Goal: Transaction & Acquisition: Purchase product/service

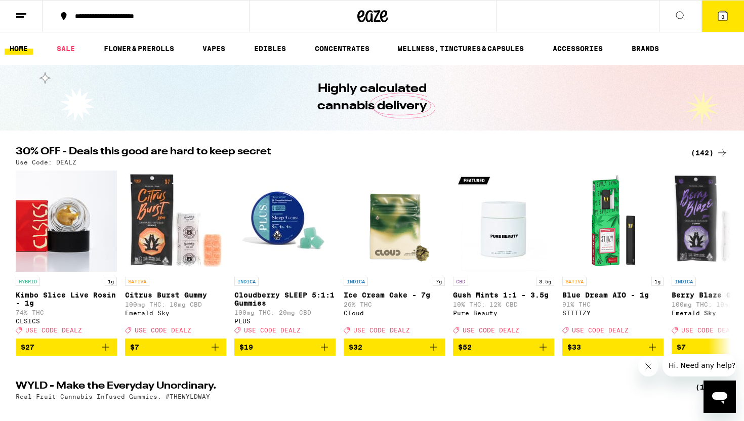
click at [724, 15] on icon at bounding box center [722, 15] width 9 height 9
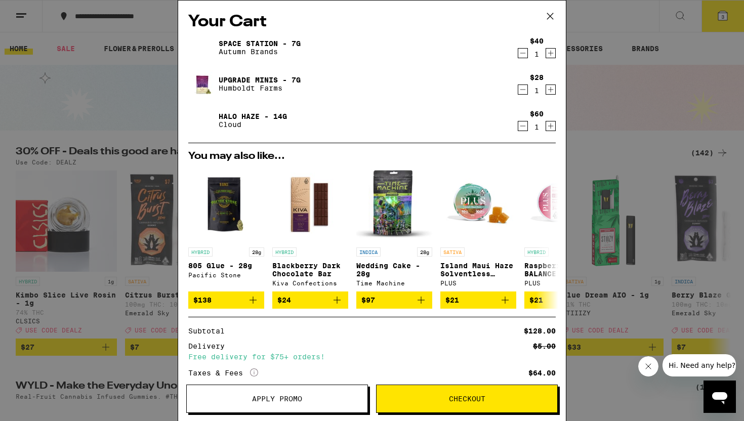
click at [307, 398] on span "Apply Promo" at bounding box center [277, 398] width 181 height 7
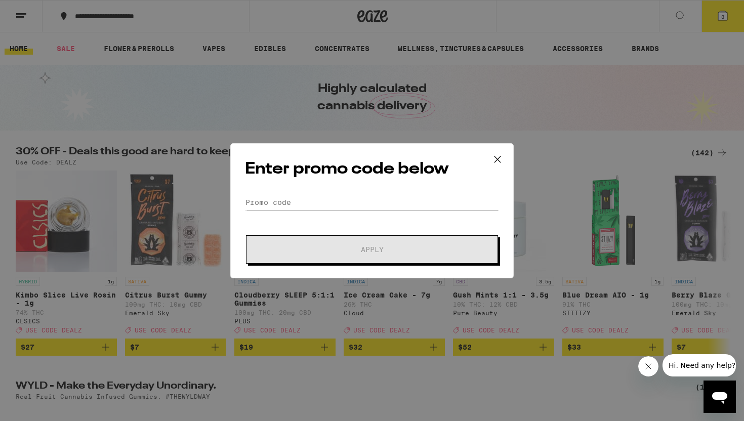
click at [353, 220] on form "Promo Code Apply" at bounding box center [372, 229] width 254 height 69
click at [349, 210] on form "Promo Code Apply" at bounding box center [372, 229] width 254 height 69
click at [345, 203] on input "Promo Code" at bounding box center [372, 202] width 254 height 15
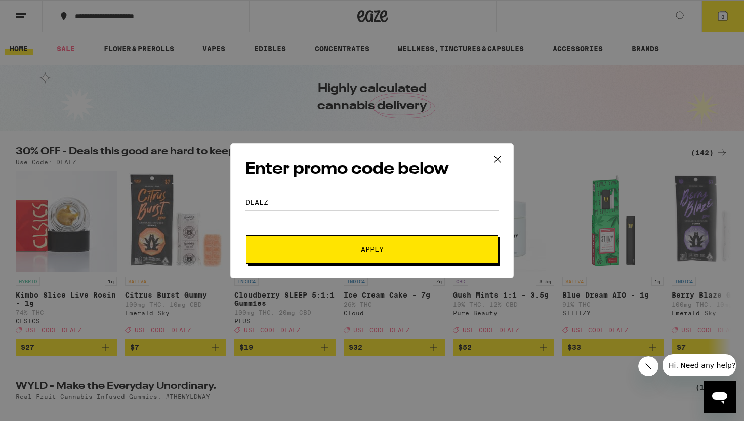
type input "DEALZ"
click at [383, 245] on button "Apply" at bounding box center [372, 249] width 252 height 28
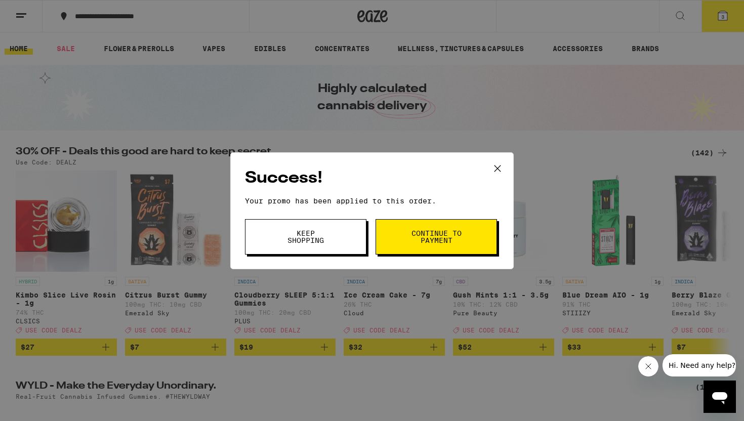
click at [411, 239] on span "Continue to payment" at bounding box center [436, 237] width 52 height 14
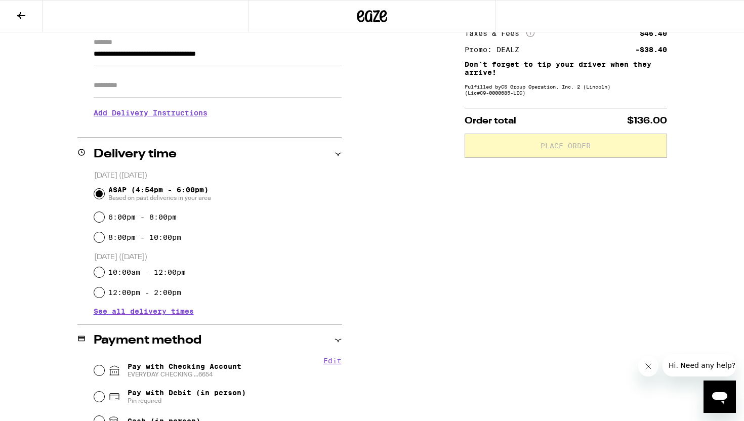
scroll to position [153, 0]
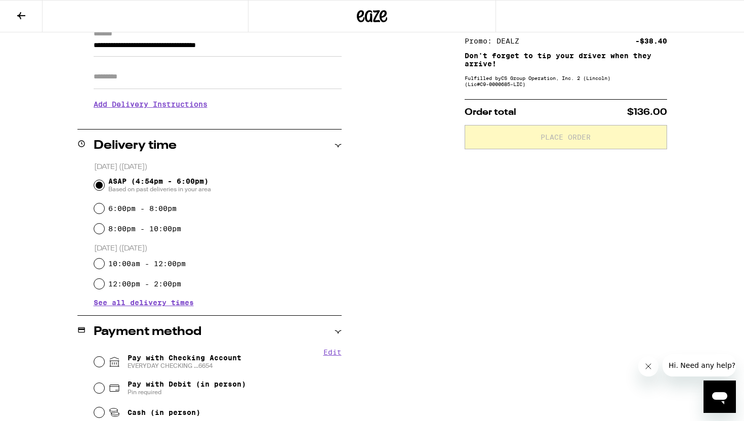
click at [130, 207] on label "6:00pm - 8:00pm" at bounding box center [142, 208] width 68 height 8
click at [104, 207] on input "6:00pm - 8:00pm" at bounding box center [99, 208] width 10 height 10
radio input "true"
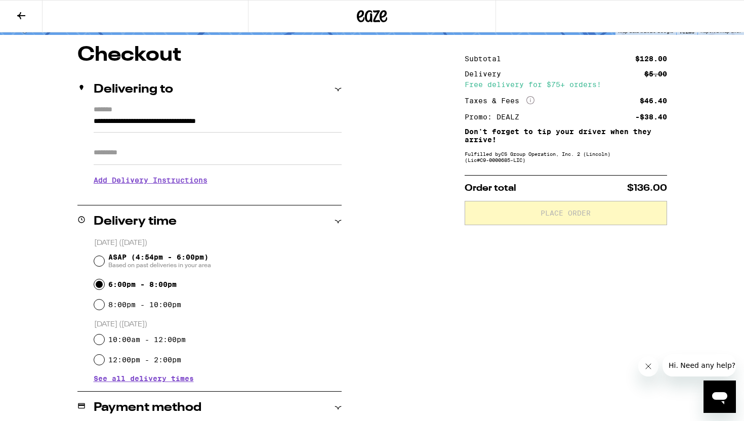
scroll to position [51, 0]
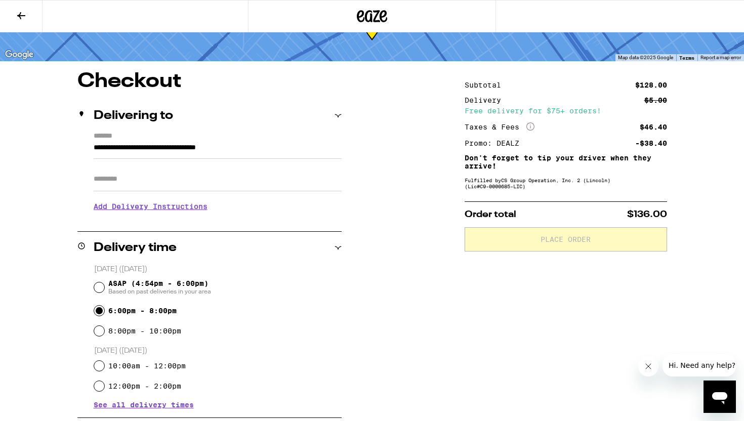
click at [176, 211] on h3 "Add Delivery Instructions" at bounding box center [218, 206] width 248 height 23
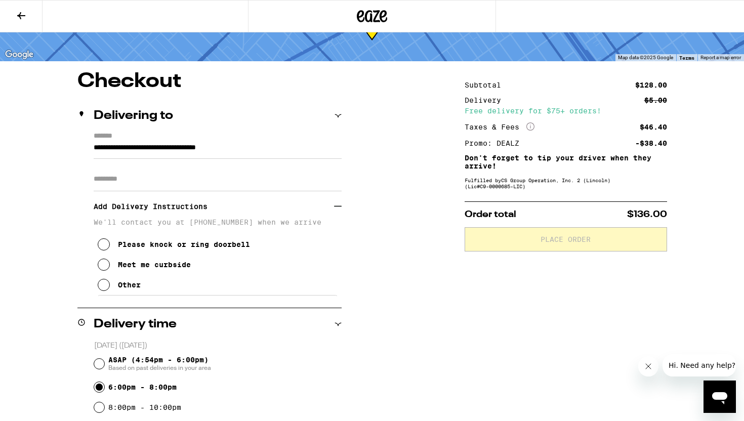
click at [150, 268] on div "Meet me curbside" at bounding box center [154, 265] width 73 height 8
click at [132, 286] on div "Other" at bounding box center [129, 285] width 23 height 8
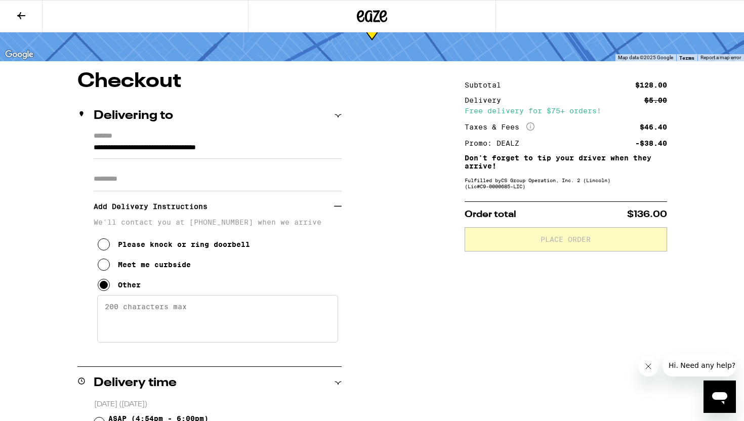
click at [164, 308] on textarea "Enter any other delivery instructions you want driver to know" at bounding box center [217, 319] width 241 height 48
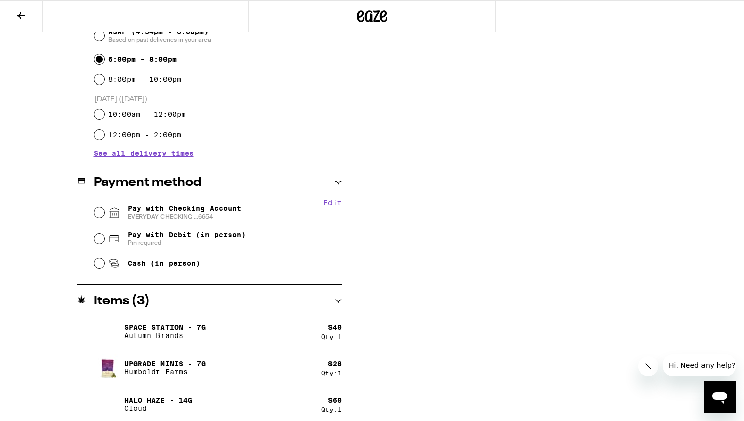
scroll to position [444, 0]
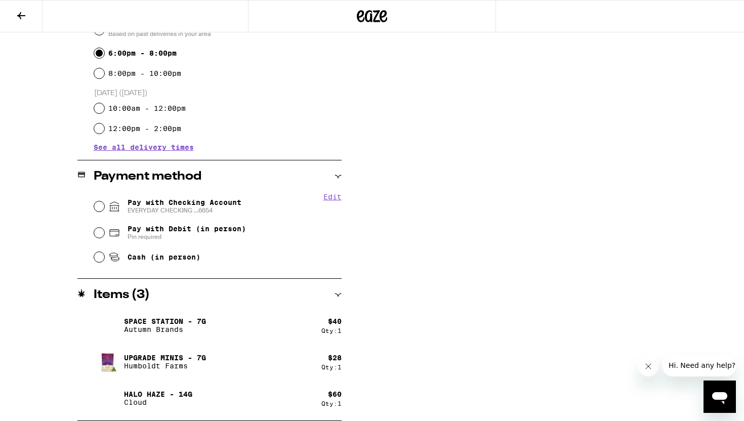
type textarea "Meet me at the intersection of [GEOGRAPHIC_DATA][PERSON_NAME] and [GEOGRAPHIC_D…"
click at [102, 207] on input "Pay with Checking Account EVERYDAY CHECKING ...6654" at bounding box center [99, 206] width 10 height 10
radio input "true"
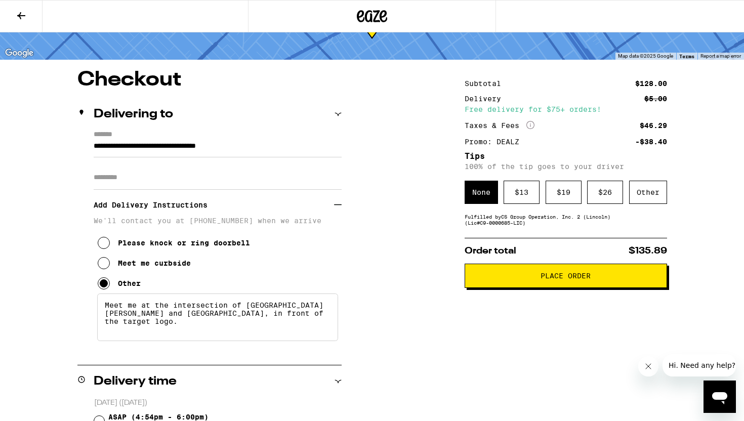
scroll to position [0, 0]
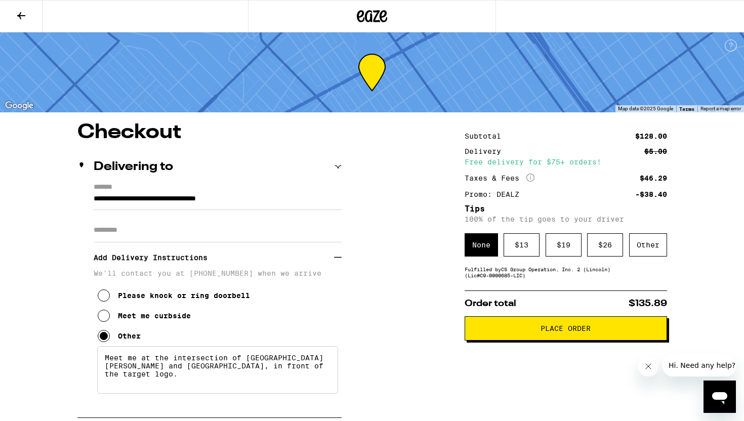
click at [551, 332] on span "Place Order" at bounding box center [565, 328] width 50 height 7
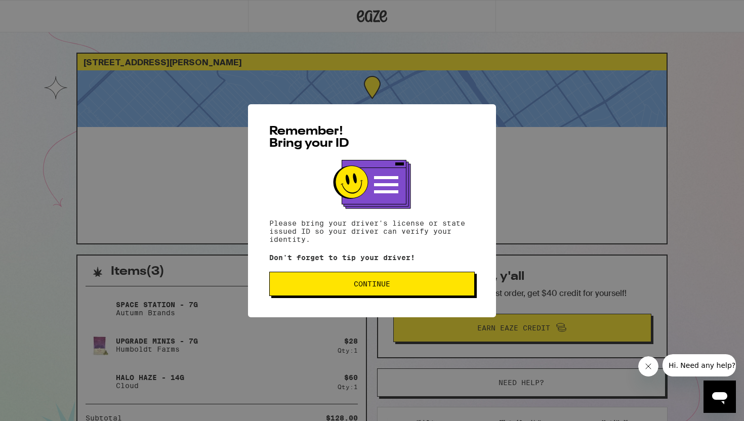
click at [373, 284] on span "Continue" at bounding box center [372, 283] width 36 height 7
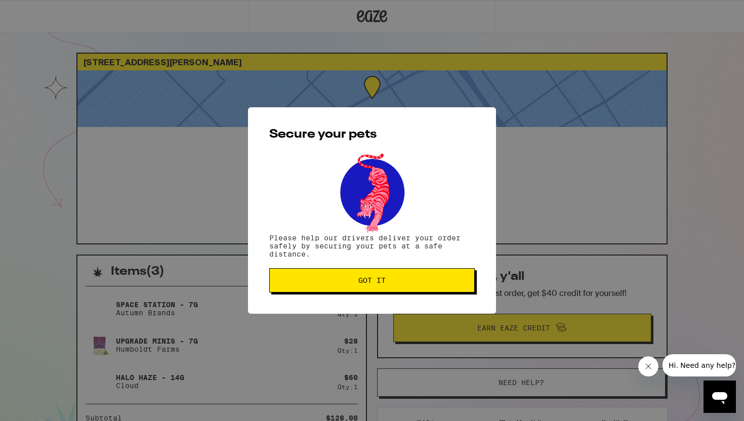
click at [373, 284] on span "Got it" at bounding box center [371, 280] width 27 height 7
